Goal: Obtain resource: Obtain resource

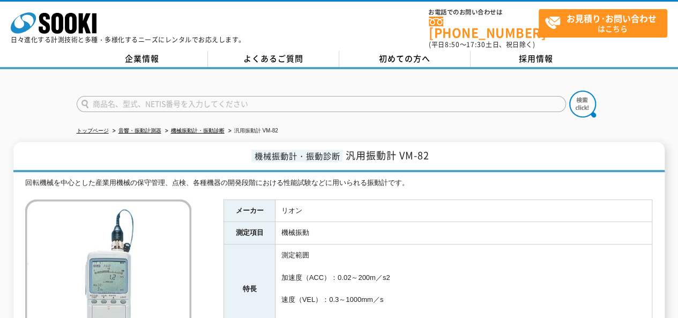
scroll to position [54, 0]
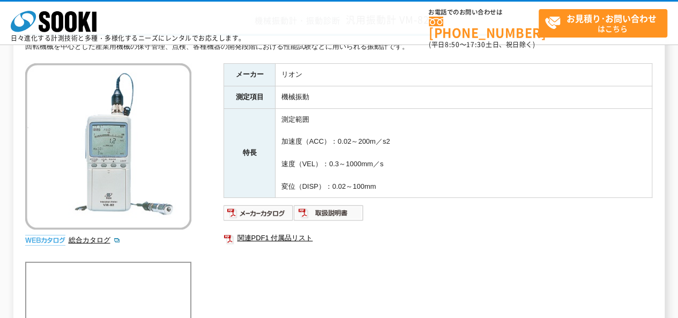
scroll to position [84, 0]
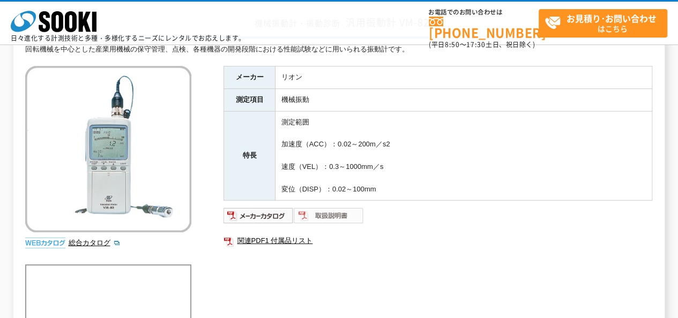
click at [335, 216] on img at bounding box center [329, 215] width 70 height 17
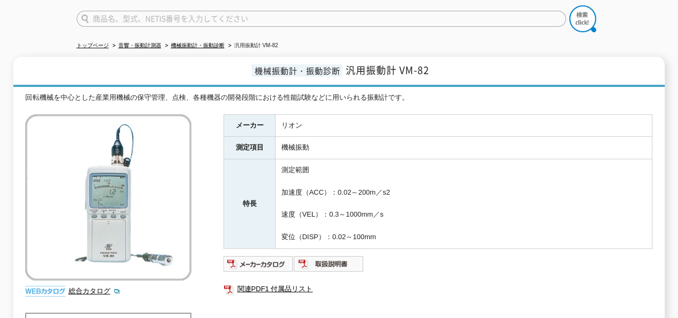
scroll to position [0, 0]
